Goal: Information Seeking & Learning: Learn about a topic

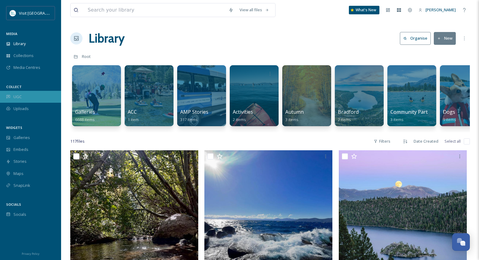
click at [27, 99] on div "UGC" at bounding box center [30, 97] width 61 height 12
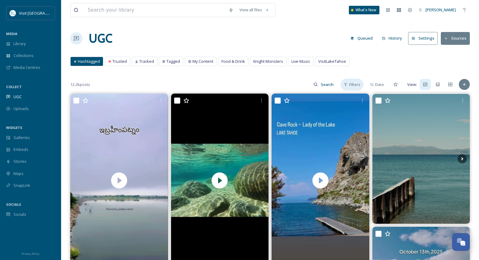
click at [352, 82] on span "Filters" at bounding box center [354, 85] width 11 height 6
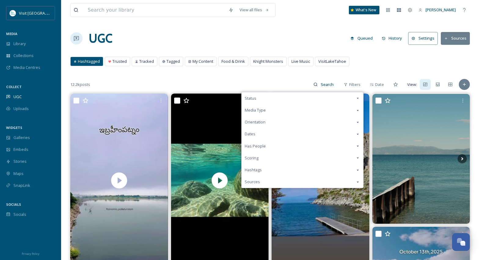
click at [256, 98] on span "Status" at bounding box center [251, 99] width 12 height 6
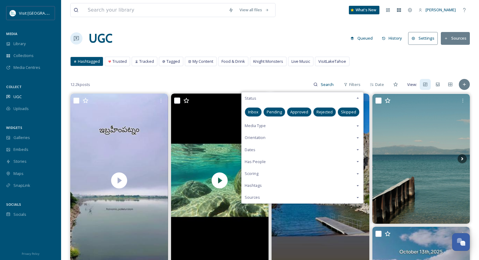
click at [302, 112] on span "Approved" at bounding box center [299, 112] width 18 height 6
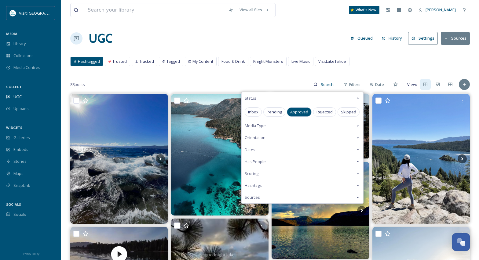
click at [297, 32] on div "UGC Queued History Settings Sources" at bounding box center [269, 38] width 399 height 18
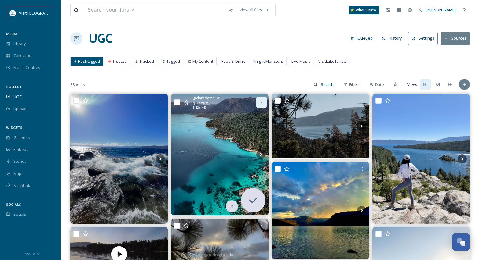
click at [262, 103] on icon at bounding box center [261, 102] width 5 height 5
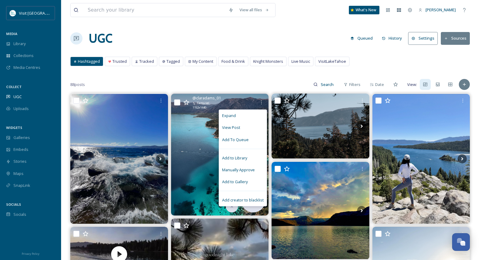
click at [206, 134] on img at bounding box center [220, 155] width 98 height 122
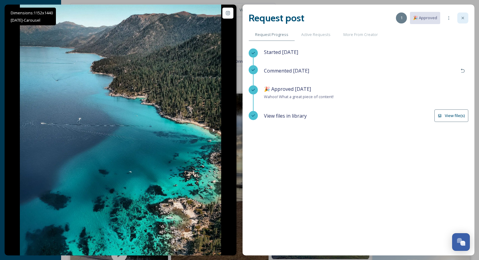
click at [461, 20] on icon at bounding box center [462, 18] width 5 height 5
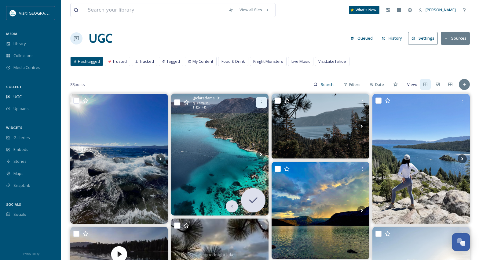
click at [260, 102] on icon at bounding box center [261, 102] width 5 height 5
click at [205, 150] on img at bounding box center [220, 155] width 98 height 122
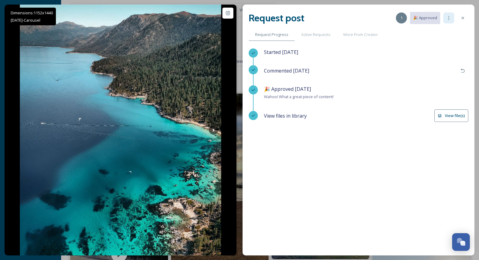
click at [450, 21] on div at bounding box center [448, 18] width 11 height 11
click at [464, 22] on div at bounding box center [462, 18] width 11 height 11
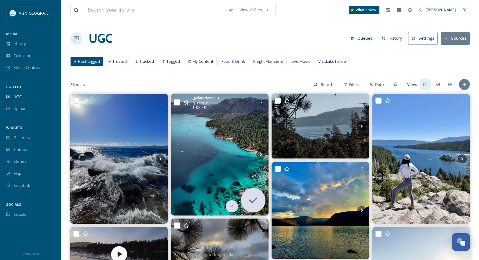
click at [178, 102] on input "checkbox" at bounding box center [177, 103] width 6 height 6
checkbox input "true"
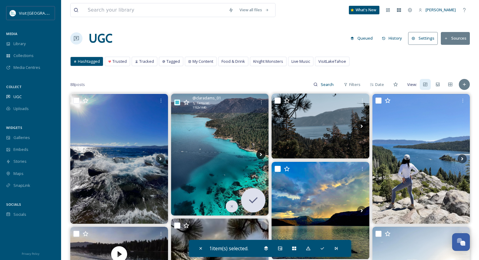
click at [261, 155] on icon at bounding box center [261, 154] width 2 height 3
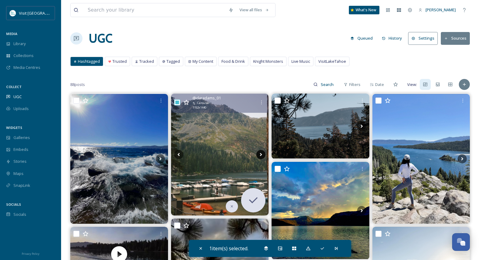
click at [261, 155] on icon at bounding box center [261, 154] width 2 height 3
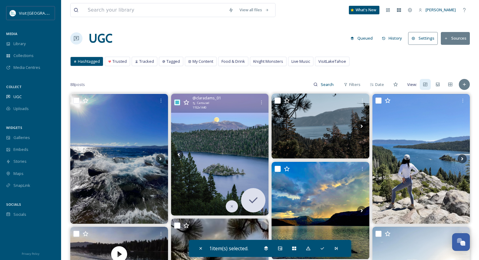
click at [244, 152] on img at bounding box center [220, 155] width 98 height 122
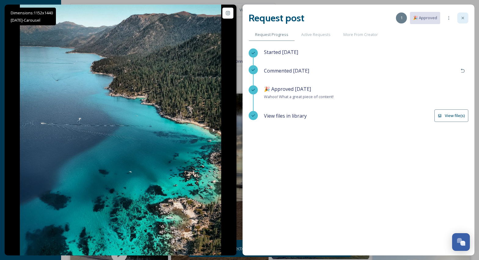
click at [464, 18] on icon at bounding box center [462, 18] width 5 height 5
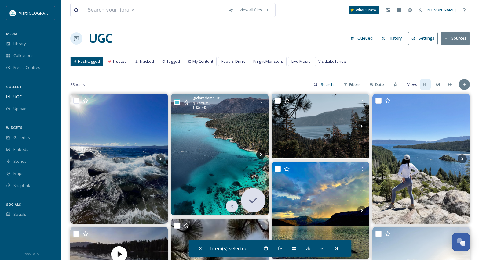
click at [260, 154] on icon at bounding box center [260, 154] width 9 height 9
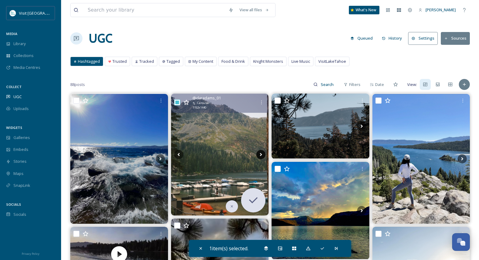
click at [260, 154] on icon at bounding box center [260, 154] width 9 height 9
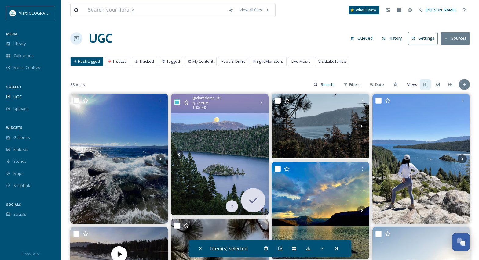
click at [234, 151] on img at bounding box center [220, 155] width 98 height 122
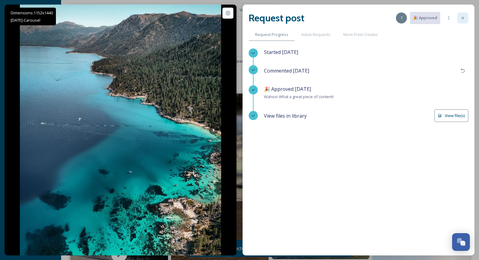
click at [461, 18] on icon at bounding box center [462, 18] width 5 height 5
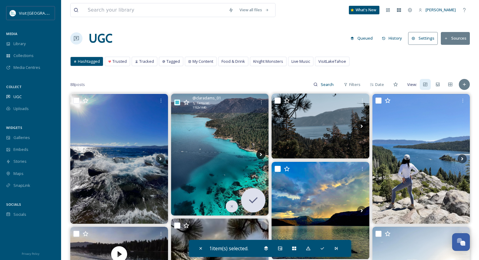
click at [260, 154] on icon at bounding box center [260, 154] width 9 height 9
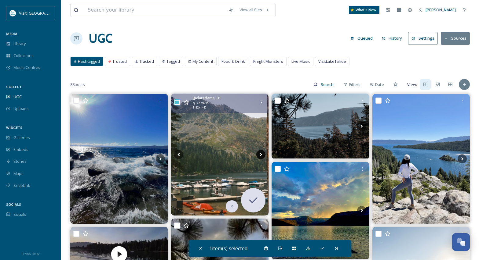
click at [260, 154] on icon at bounding box center [260, 154] width 9 height 9
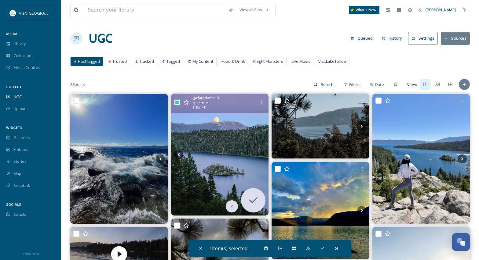
click at [206, 120] on img at bounding box center [220, 155] width 98 height 122
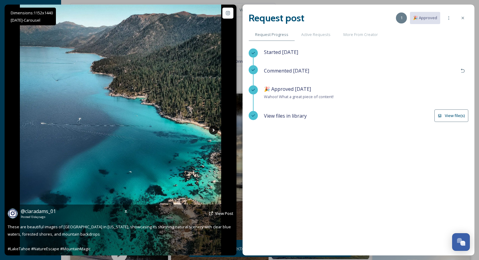
click at [215, 130] on icon at bounding box center [213, 130] width 9 height 9
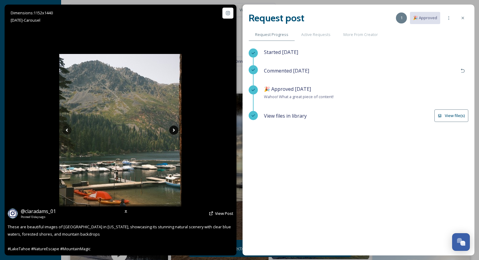
click at [215, 130] on div "Dimensions: 1152 x [DATE] - Carousel @ claradams_01 Posted [DATE] View Post The…" at bounding box center [121, 130] width 232 height 251
click at [172, 131] on icon at bounding box center [173, 130] width 9 height 9
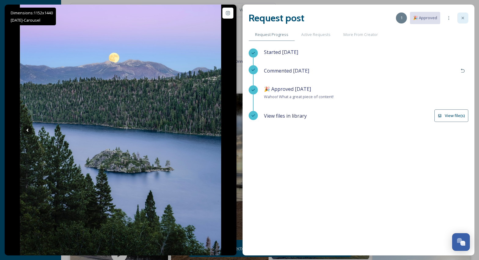
click at [463, 16] on icon at bounding box center [462, 18] width 5 height 5
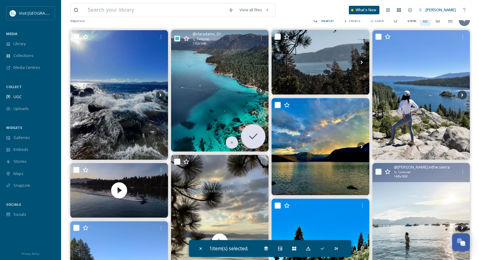
scroll to position [125, 0]
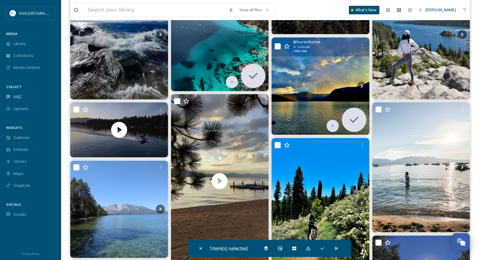
click at [316, 71] on img at bounding box center [320, 87] width 98 height 98
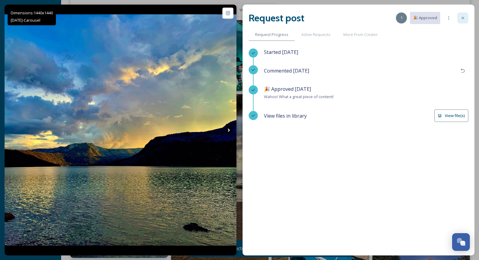
click at [464, 18] on icon at bounding box center [462, 18] width 5 height 5
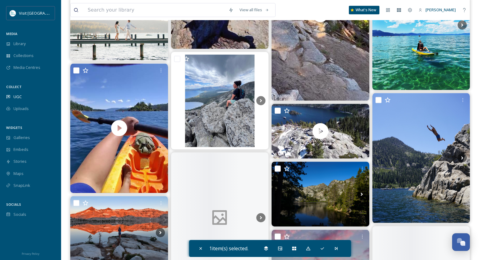
scroll to position [1059, 0]
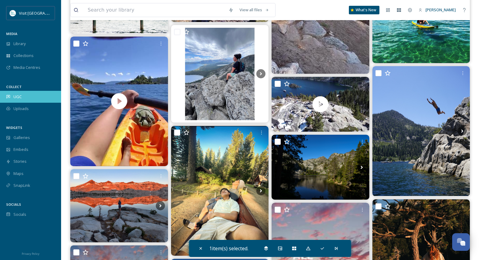
click at [19, 97] on span "UGC" at bounding box center [17, 97] width 8 height 6
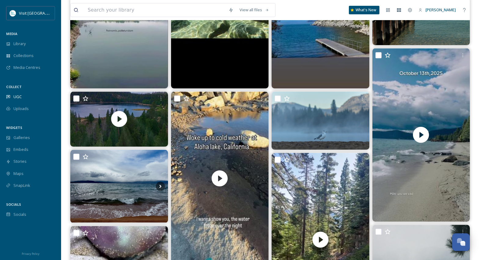
scroll to position [187, 0]
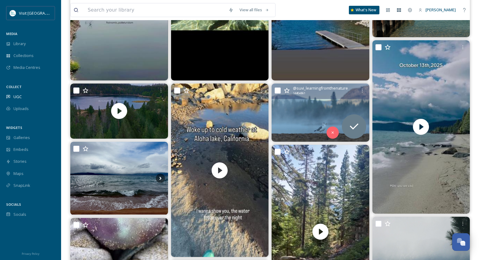
click at [333, 108] on img at bounding box center [320, 113] width 98 height 58
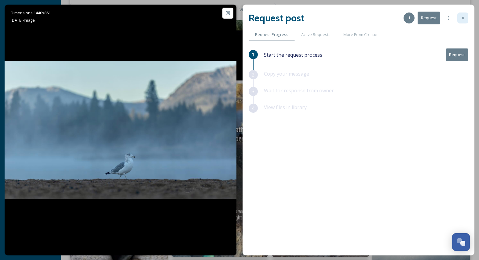
click at [463, 19] on icon at bounding box center [462, 18] width 5 height 5
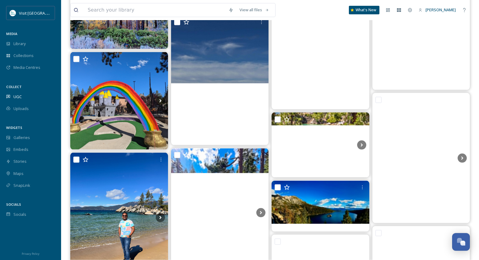
scroll to position [1869, 0]
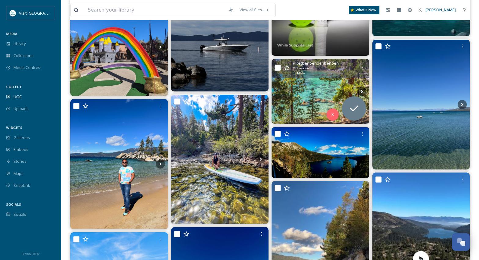
click at [303, 85] on img at bounding box center [320, 91] width 98 height 65
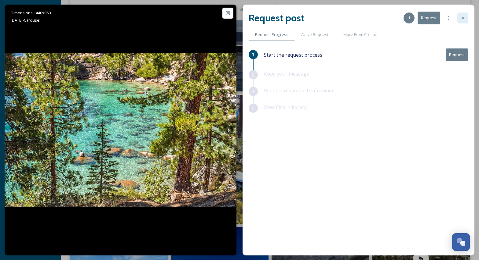
click at [463, 19] on icon at bounding box center [462, 18] width 5 height 5
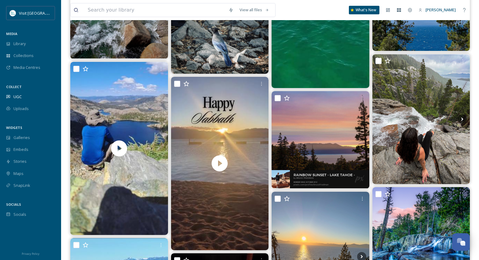
scroll to position [3986, 0]
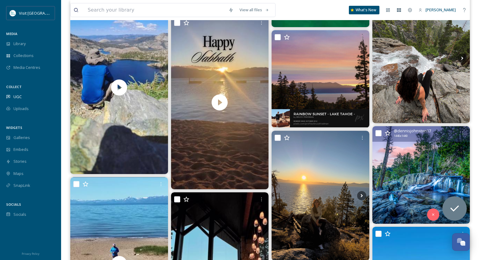
click at [410, 172] on img at bounding box center [421, 175] width 98 height 98
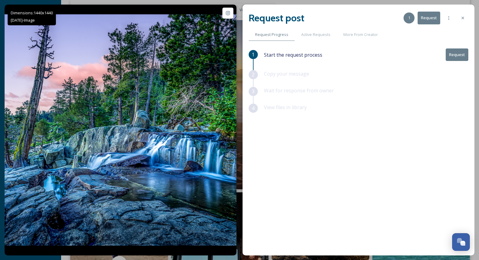
drag, startPoint x: 465, startPoint y: 20, endPoint x: 472, endPoint y: 25, distance: 8.7
click at [465, 20] on div at bounding box center [462, 18] width 11 height 11
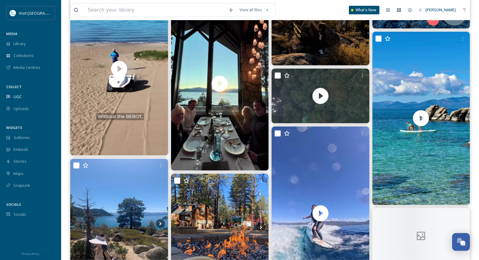
scroll to position [4204, 0]
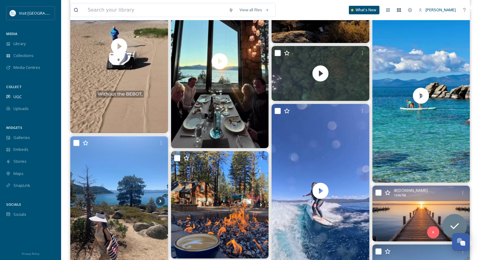
click at [410, 211] on img at bounding box center [421, 214] width 98 height 56
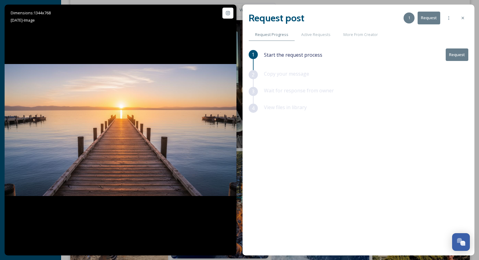
click at [461, 57] on button "Request" at bounding box center [456, 55] width 23 height 13
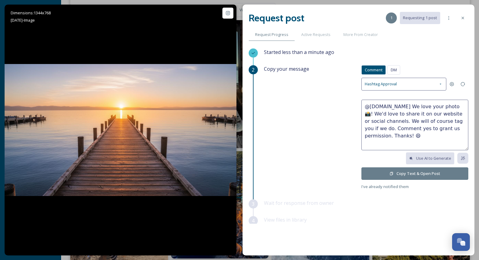
click at [427, 173] on button "Copy Text & Open Post" at bounding box center [414, 174] width 107 height 13
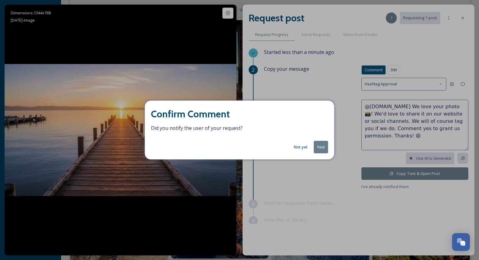
click at [318, 147] on button "Yes!" at bounding box center [321, 147] width 14 height 13
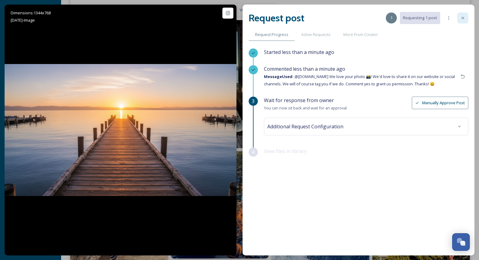
click at [461, 21] on div at bounding box center [462, 18] width 11 height 11
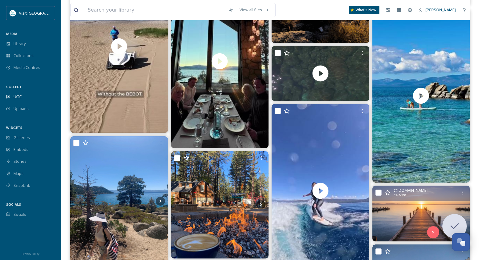
click at [418, 201] on div "@ [DOMAIN_NAME] 1344 x 768" at bounding box center [421, 194] width 98 height 16
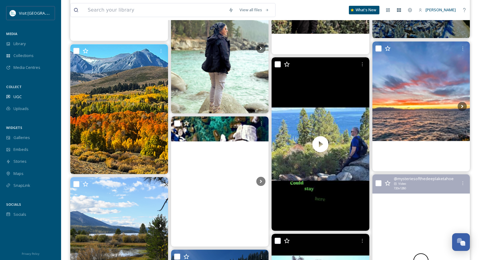
scroll to position [5512, 0]
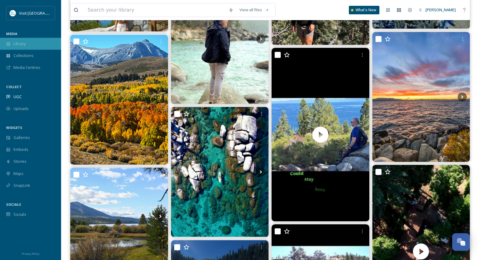
click at [23, 47] on span "Library" at bounding box center [19, 44] width 12 height 6
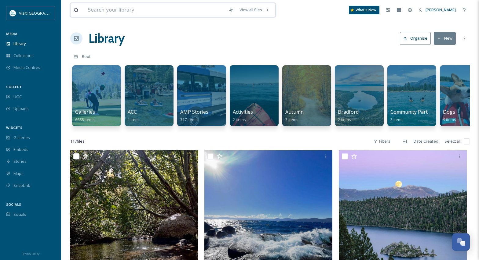
click at [127, 13] on input at bounding box center [155, 9] width 141 height 13
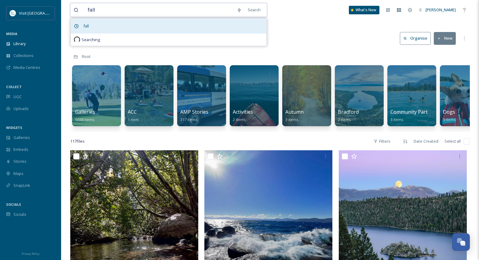
type input "fall"
click at [127, 27] on div "fall" at bounding box center [168, 26] width 195 height 15
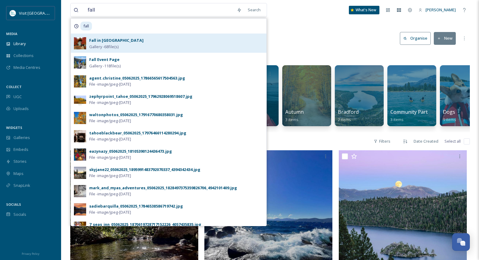
click at [139, 44] on div "Fall in [GEOGRAPHIC_DATA] - 68 file(s)" at bounding box center [176, 43] width 174 height 13
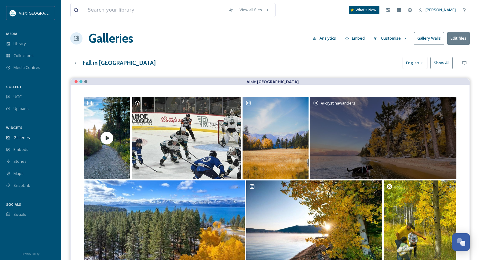
click at [355, 130] on div "@ krystinawanders" at bounding box center [383, 138] width 146 height 82
click at [449, 105] on icon "Opens media popup. Media description: Fall sunsets in Tahoe 🤩🩷🌲💛⛰️\a#KrystinaWa…" at bounding box center [449, 104] width 5 height 5
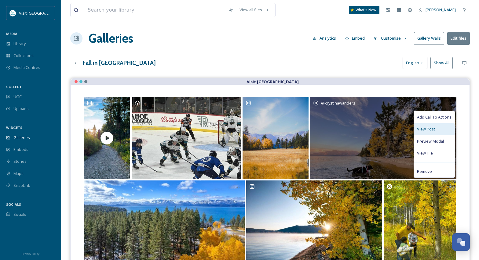
click at [418, 126] on div "View Post" at bounding box center [434, 129] width 41 height 12
click at [435, 141] on span "Preview Modal" at bounding box center [430, 142] width 27 height 6
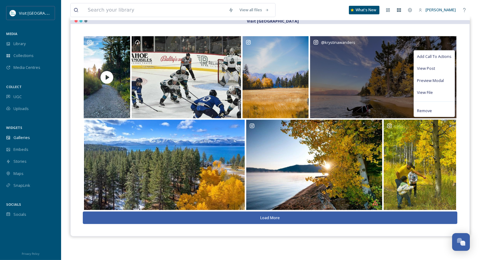
scroll to position [88, 0]
